Goal: Task Accomplishment & Management: Complete application form

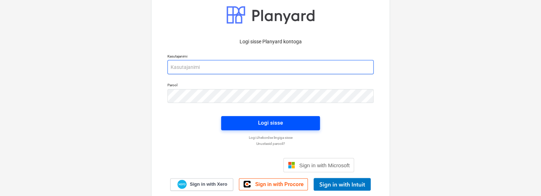
type input "[EMAIL_ADDRESS][DOMAIN_NAME]"
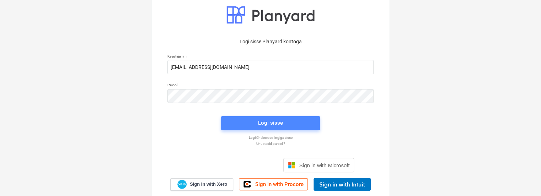
click at [257, 122] on span "Logi sisse" at bounding box center [271, 122] width 82 height 9
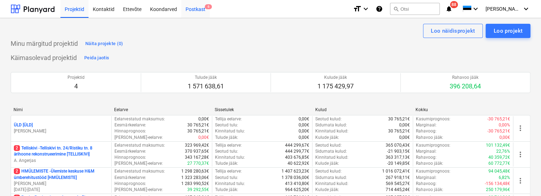
click at [194, 10] on div "Postkast 6" at bounding box center [195, 9] width 28 height 18
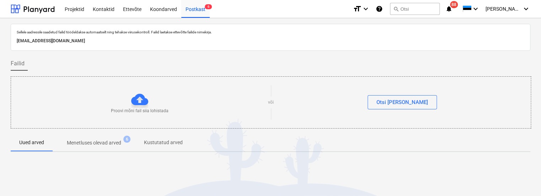
click at [92, 42] on p "[EMAIL_ADDRESS][DOMAIN_NAME]" at bounding box center [271, 40] width 508 height 7
copy p "[EMAIL_ADDRESS][DOMAIN_NAME]"
click at [65, 61] on div "Failid" at bounding box center [271, 64] width 520 height 14
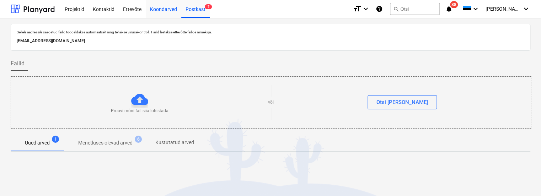
click at [157, 8] on div "Koondarved" at bounding box center [164, 9] width 36 height 18
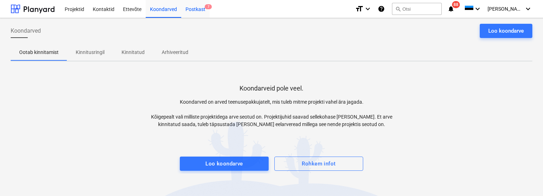
click at [197, 10] on div "Postkast 7" at bounding box center [195, 9] width 28 height 18
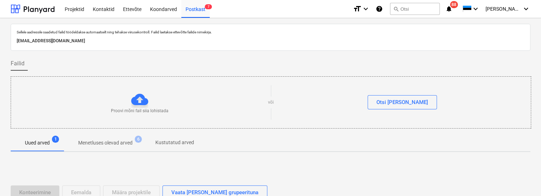
scroll to position [79, 0]
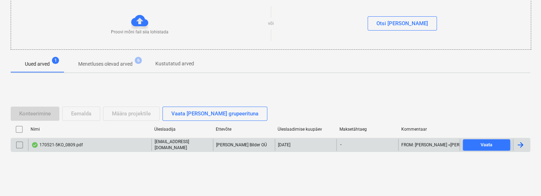
click at [110, 140] on div "170521-5KO_0809.pdf" at bounding box center [89, 145] width 123 height 12
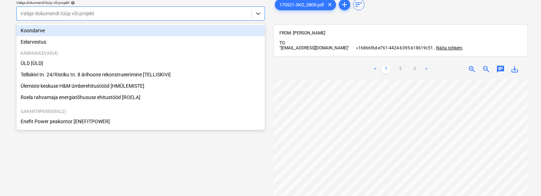
click at [207, 15] on div at bounding box center [134, 13] width 228 height 7
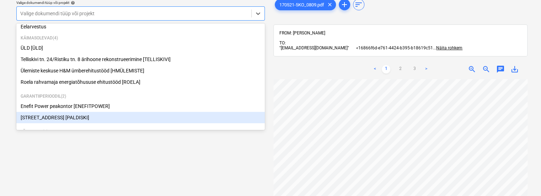
scroll to position [12, 0]
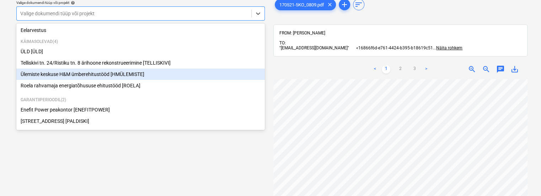
click at [138, 76] on div "Ülemiste keskuse H&M ümberehitustööd [HMÜLEMISTE]" at bounding box center [140, 74] width 248 height 11
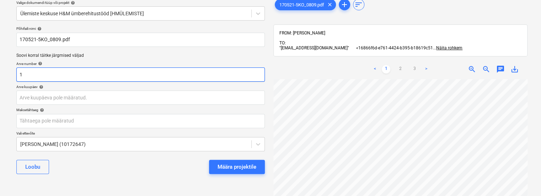
click at [149, 78] on input "1" at bounding box center [140, 75] width 248 height 14
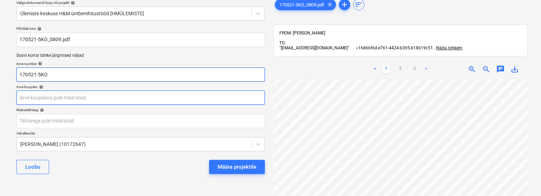
type input "170521-5KO"
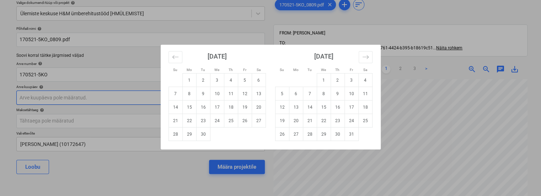
click at [111, 104] on body "Projektid Kontaktid Ettevõte Koondarved Postkast 7 format_size keyboard_arrow_d…" at bounding box center [270, 69] width 541 height 196
click at [247, 81] on td "5" at bounding box center [245, 81] width 14 height 14
type input "[DATE]"
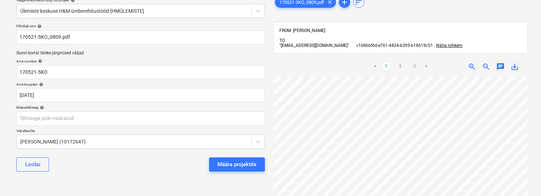
scroll to position [32, 0]
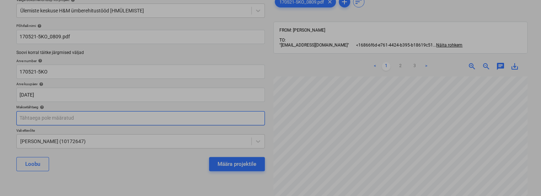
click at [121, 120] on body "Projektid Kontaktid Ettevõte Koondarved Postkast 7 format_size keyboard_arrow_d…" at bounding box center [270, 66] width 541 height 196
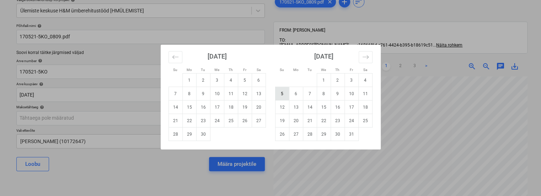
click at [280, 93] on td "5" at bounding box center [282, 94] width 14 height 14
type input "[DATE]"
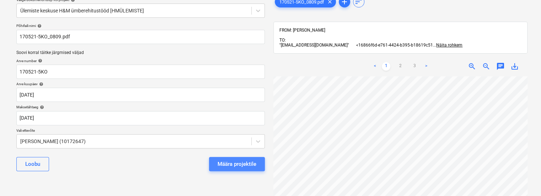
click at [231, 164] on div "Määra projektile" at bounding box center [237, 164] width 39 height 9
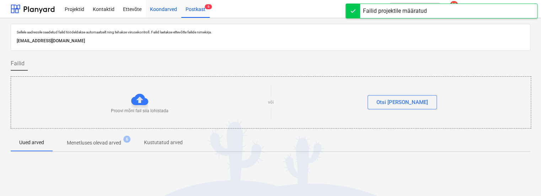
click at [153, 13] on div "Koondarved" at bounding box center [164, 9] width 36 height 18
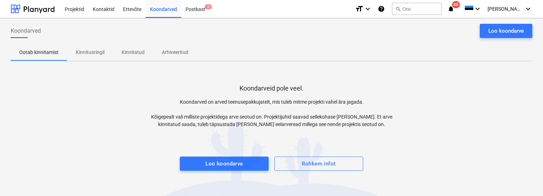
click at [22, 108] on div "Koondarveid pole veel. Koondarved on arved teenusepakkujatelt, mis tuleb mitme …" at bounding box center [272, 120] width 522 height 107
click at [205, 7] on span "6" at bounding box center [208, 6] width 7 height 5
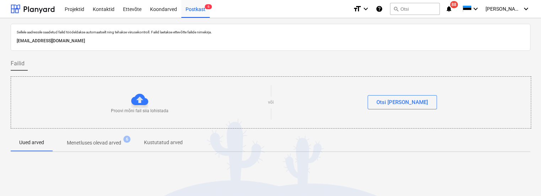
click at [113, 39] on p "[EMAIL_ADDRESS][DOMAIN_NAME]" at bounding box center [271, 40] width 508 height 7
copy p "[EMAIL_ADDRESS][DOMAIN_NAME]"
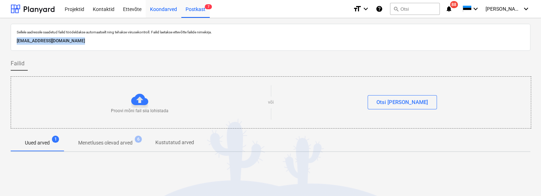
click at [159, 9] on div "Koondarved" at bounding box center [164, 9] width 36 height 18
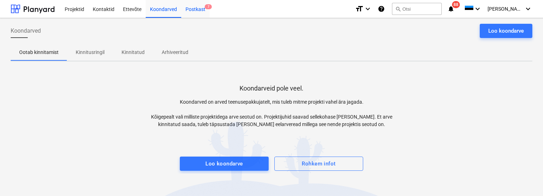
click at [193, 10] on div "Postkast 7" at bounding box center [195, 9] width 28 height 18
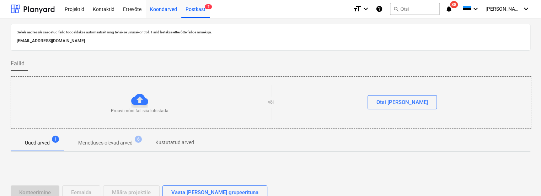
click at [160, 12] on div "Koondarved" at bounding box center [164, 9] width 36 height 18
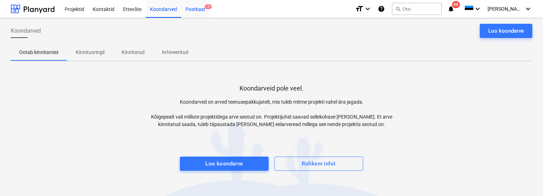
click at [197, 10] on div "Postkast 7" at bounding box center [195, 9] width 28 height 18
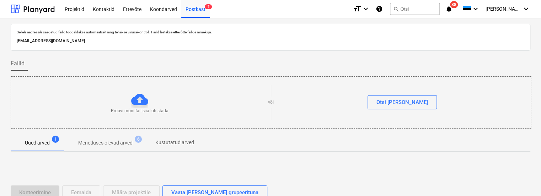
scroll to position [79, 0]
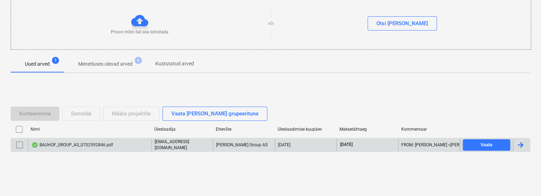
click at [109, 142] on div "BAUHOF_GROUP_AS_0702592846.pdf" at bounding box center [72, 145] width 82 height 6
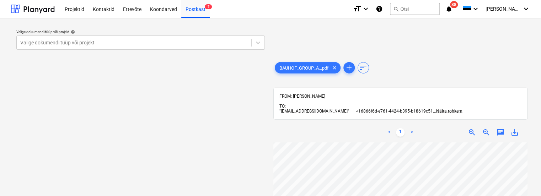
click at [80, 69] on div "Valige dokumendi tüüp või projekt help Valige dokumendi tüüp või projekt" at bounding box center [141, 153] width 260 height 259
